Goal: Information Seeking & Learning: Compare options

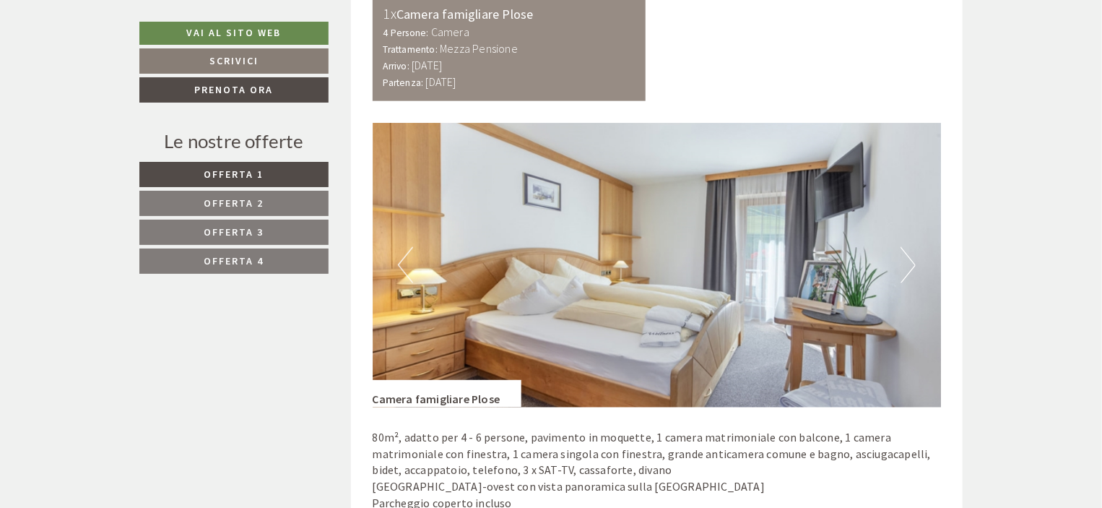
scroll to position [867, 0]
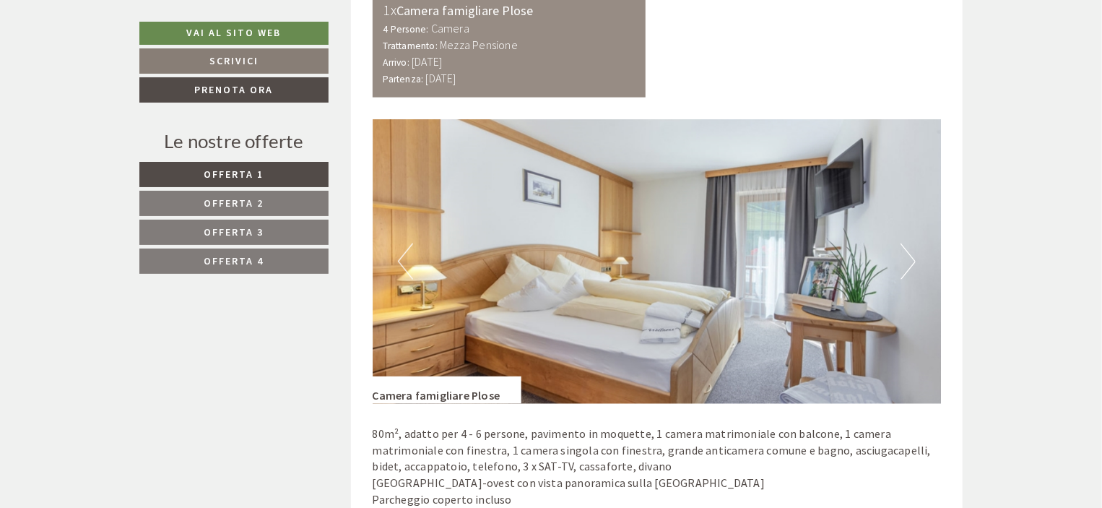
click at [194, 176] on link "Offerta 1" at bounding box center [233, 174] width 189 height 25
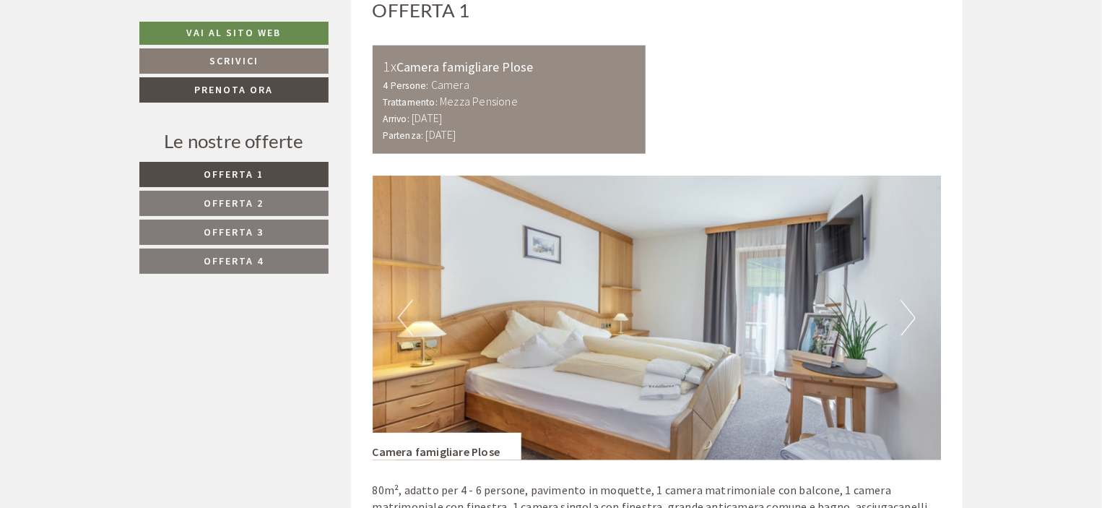
scroll to position [906, 0]
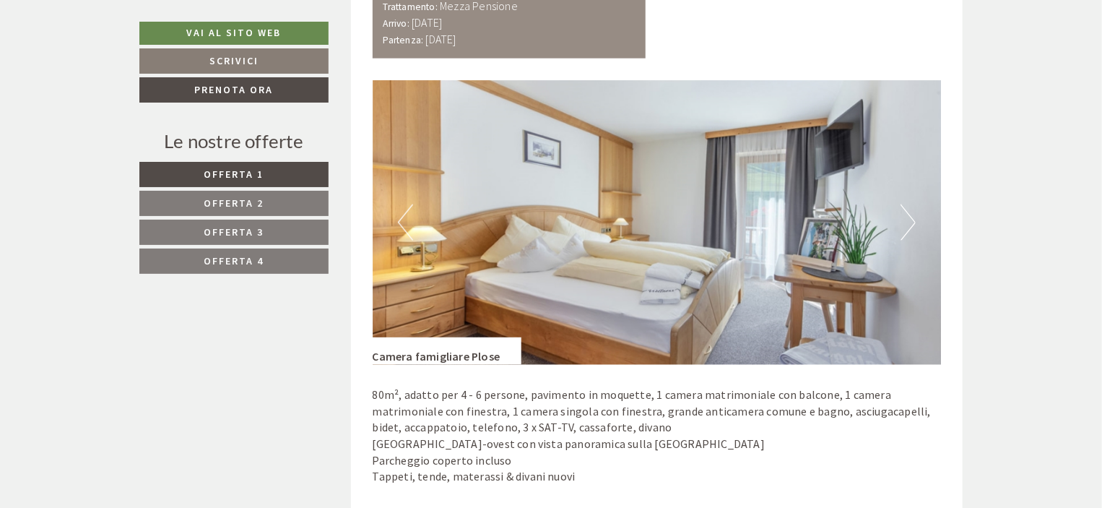
click at [777, 230] on img at bounding box center [657, 222] width 569 height 285
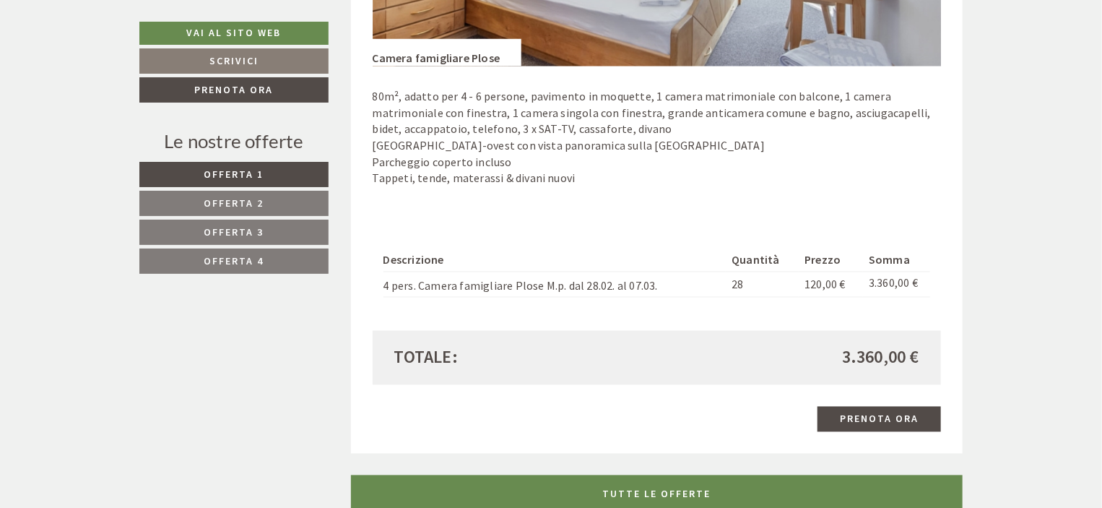
scroll to position [1195, 0]
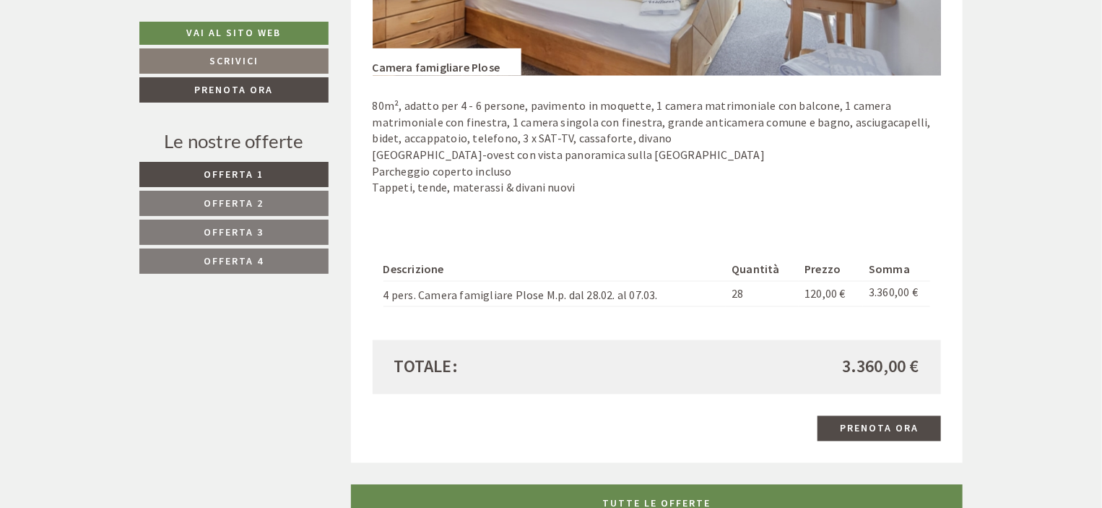
click at [248, 202] on span "Offerta 2" at bounding box center [234, 202] width 60 height 13
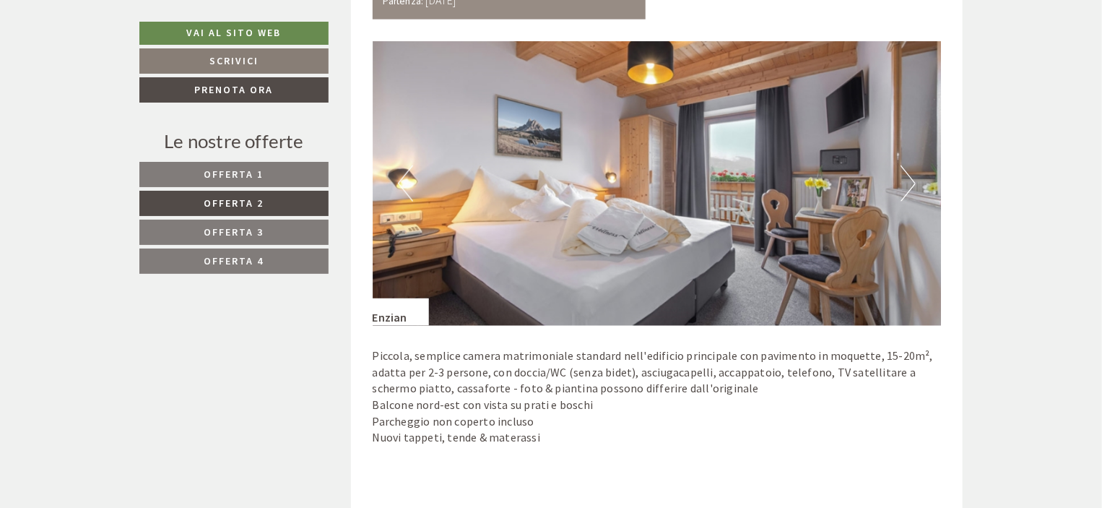
scroll to position [834, 0]
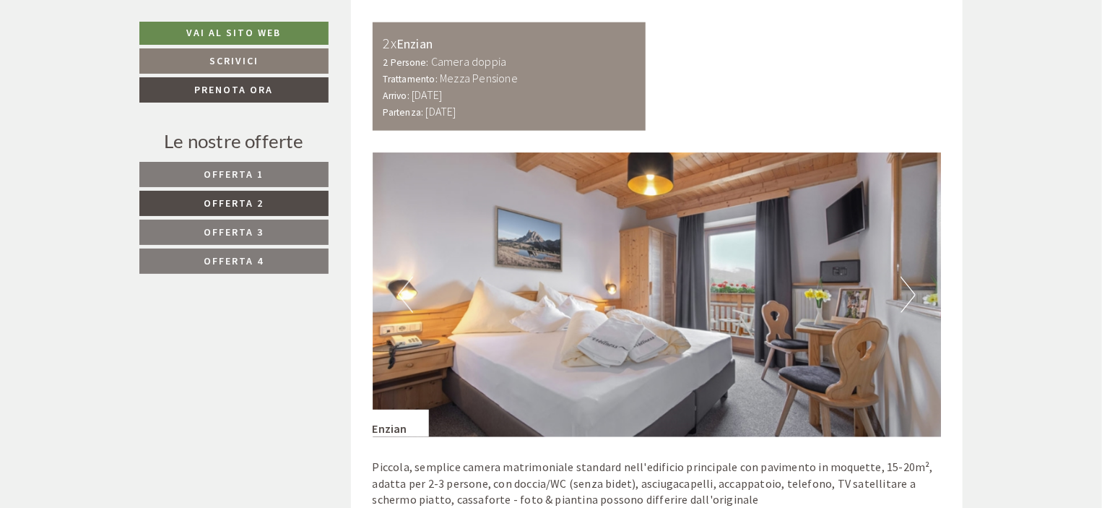
click at [230, 233] on span "Offerta 3" at bounding box center [234, 231] width 60 height 13
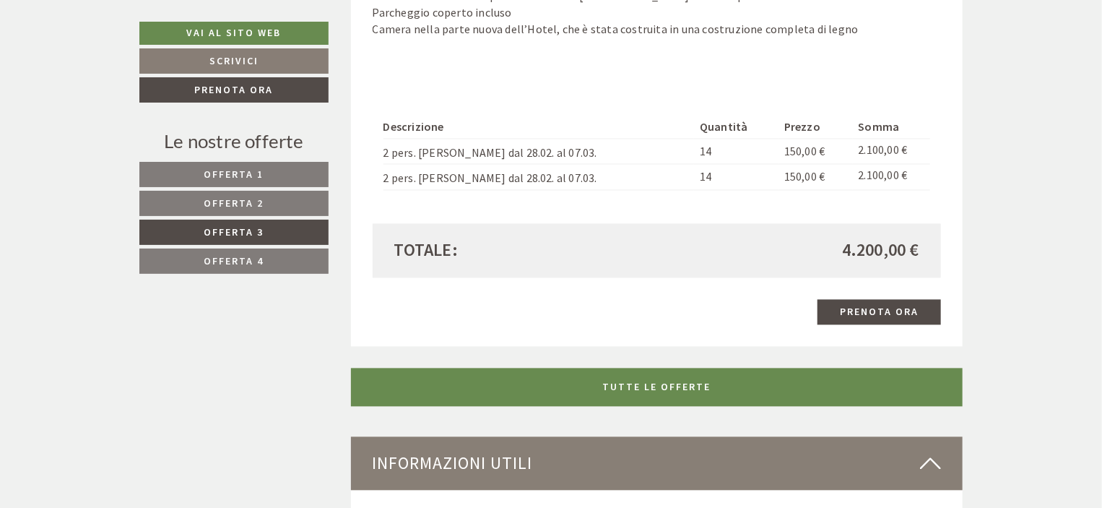
scroll to position [1339, 0]
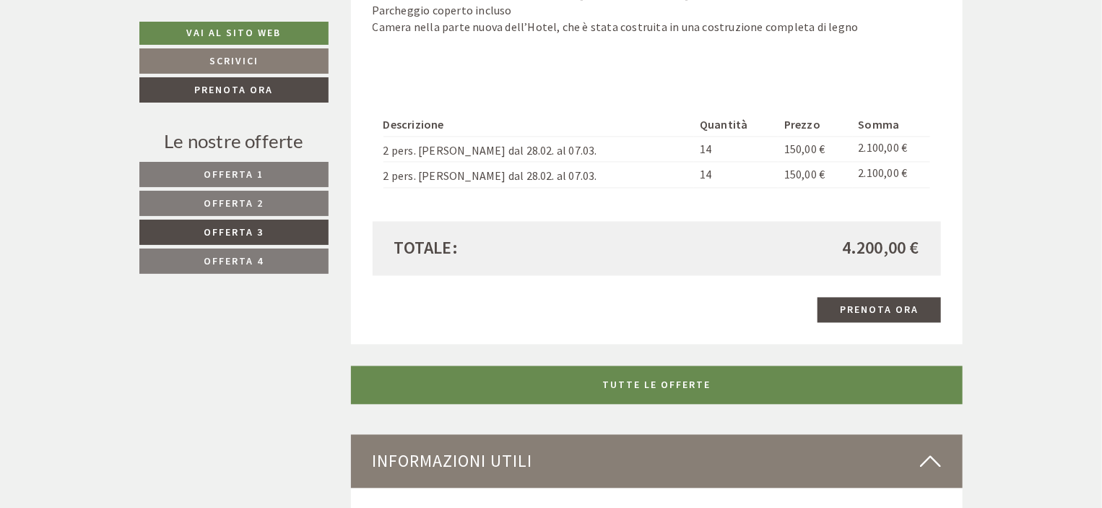
click at [248, 267] on link "Offerta 4" at bounding box center [233, 260] width 189 height 25
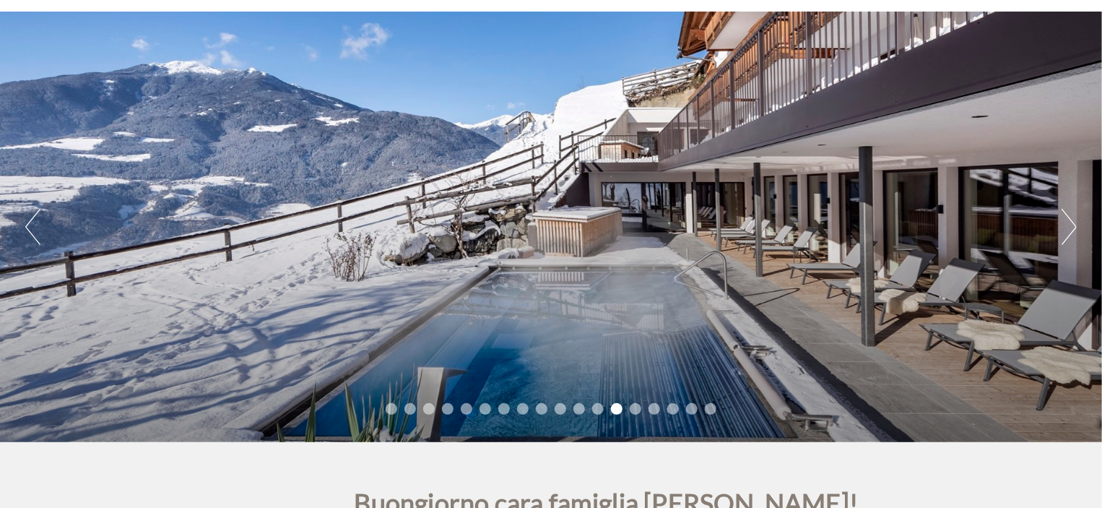
scroll to position [144, 0]
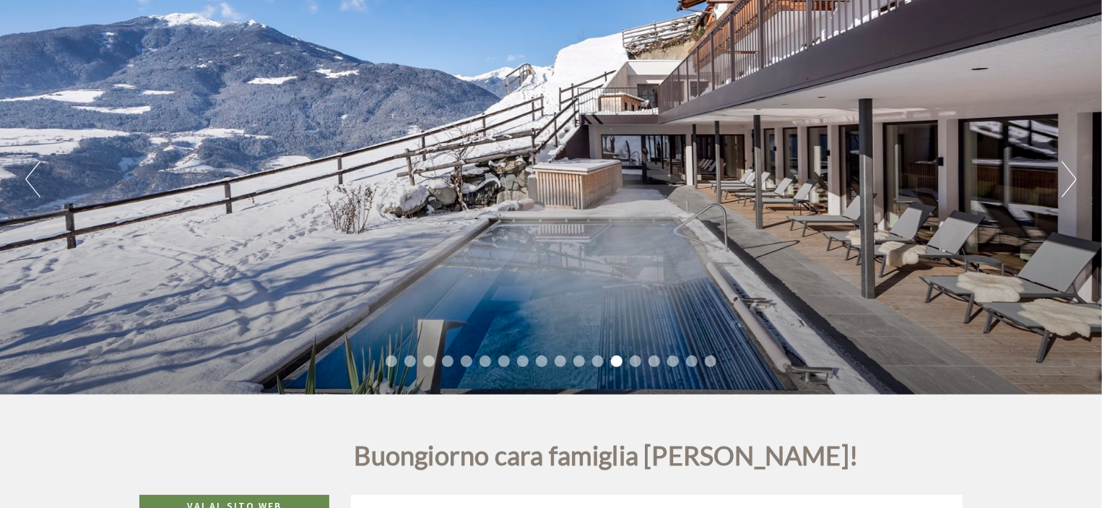
click at [1063, 186] on button "Next" at bounding box center [1069, 179] width 15 height 36
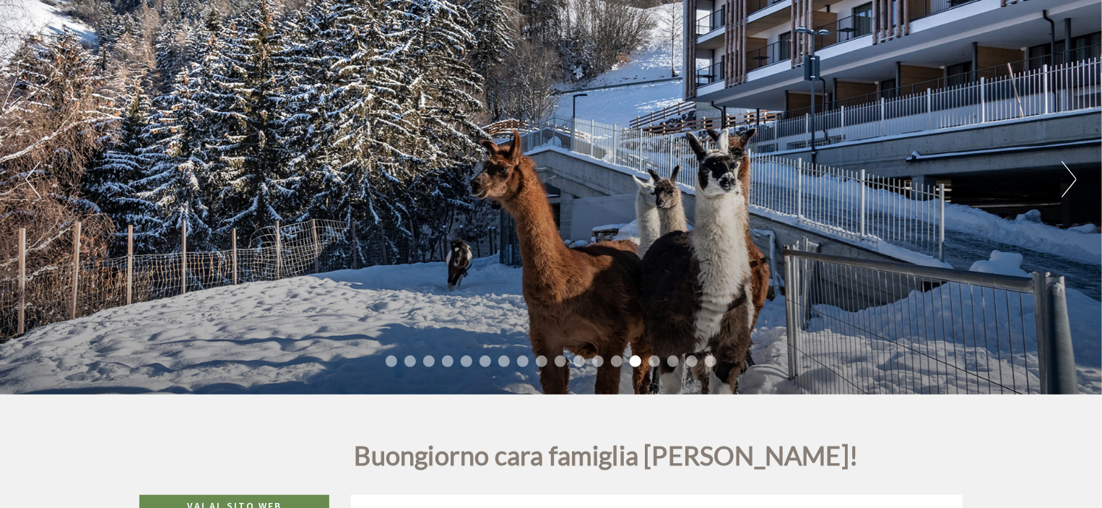
click at [1063, 186] on button "Next" at bounding box center [1069, 179] width 15 height 36
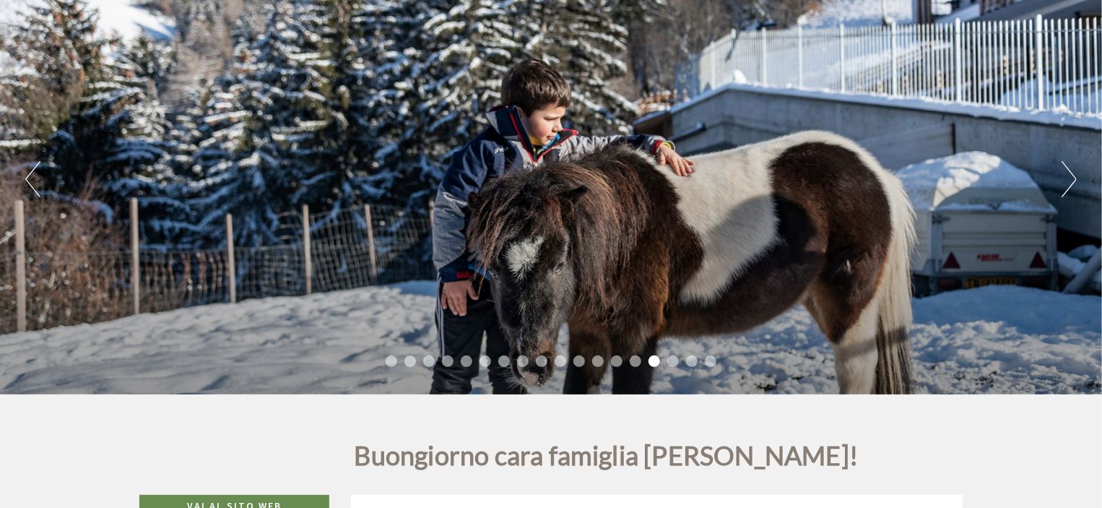
click at [1063, 186] on button "Next" at bounding box center [1069, 179] width 15 height 36
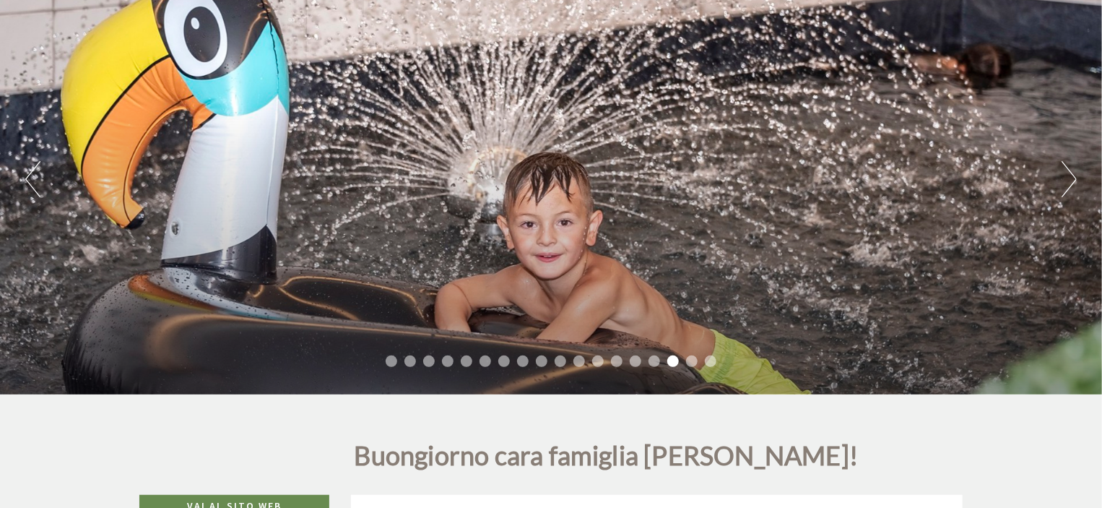
click at [1062, 185] on button "Next" at bounding box center [1069, 179] width 15 height 36
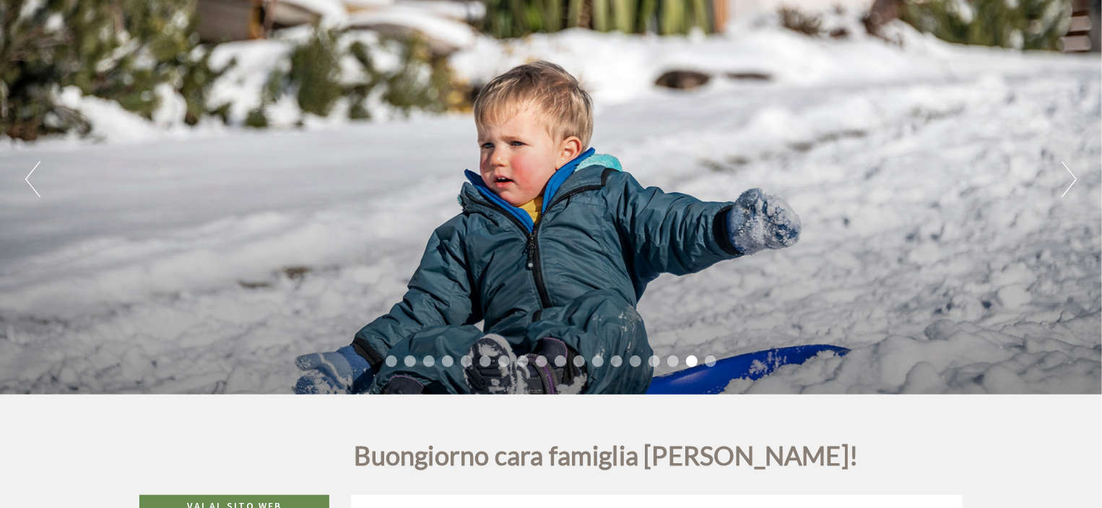
click at [1062, 185] on button "Next" at bounding box center [1069, 179] width 15 height 36
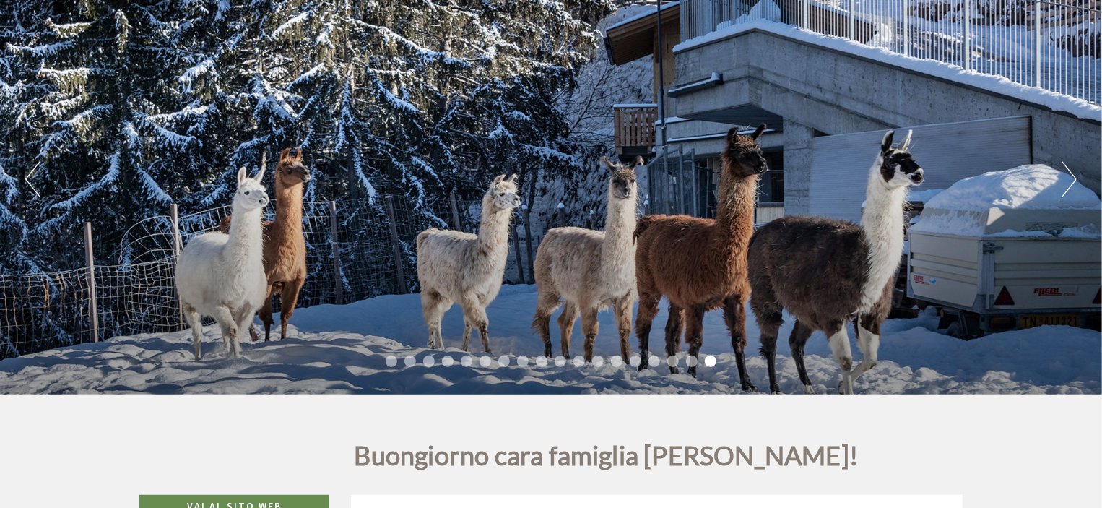
click at [1060, 184] on div "Previous Next 1 2 3 4 5 6 7 8 9 10 11 12 13 14 15 16 17 18" at bounding box center [551, 179] width 1102 height 431
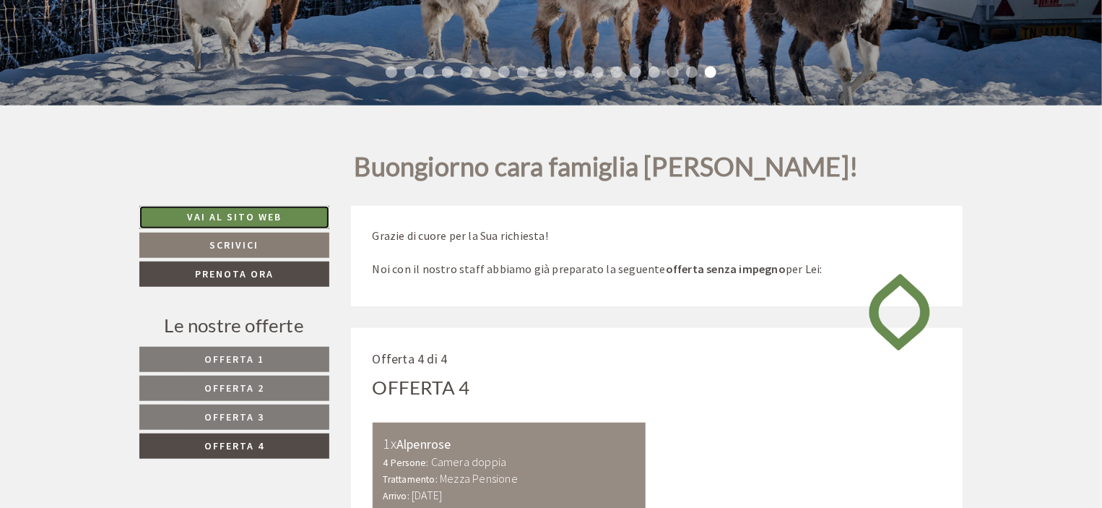
click at [256, 209] on link "Vai al sito web" at bounding box center [234, 217] width 190 height 23
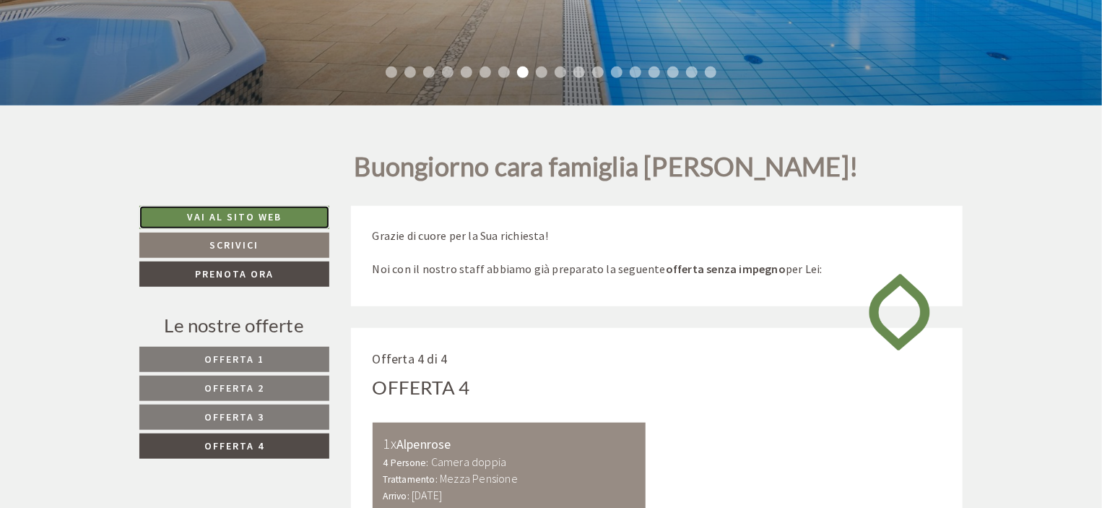
click at [261, 211] on link "Vai al sito web" at bounding box center [234, 217] width 190 height 23
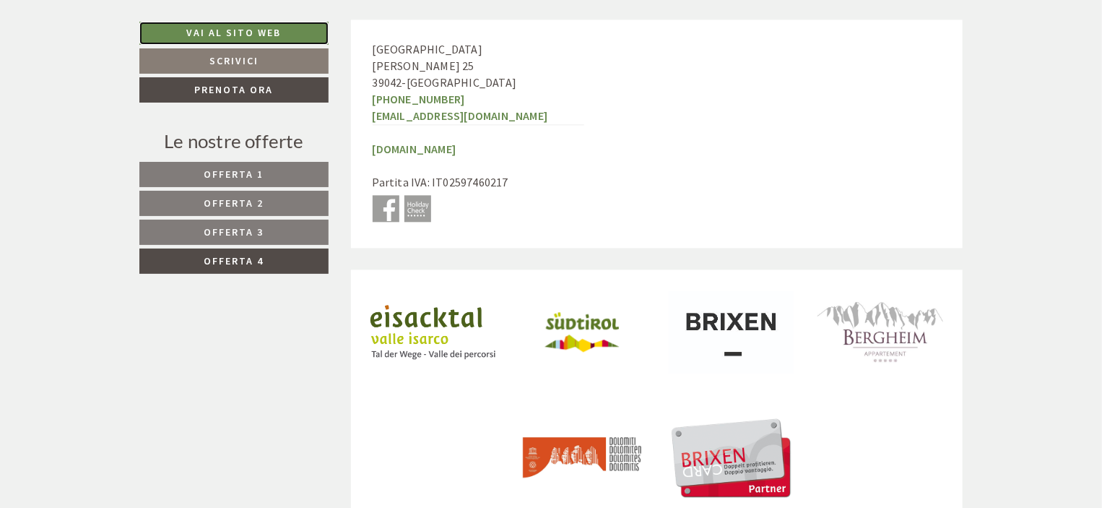
scroll to position [4322, 0]
